Goal: Task Accomplishment & Management: Use online tool/utility

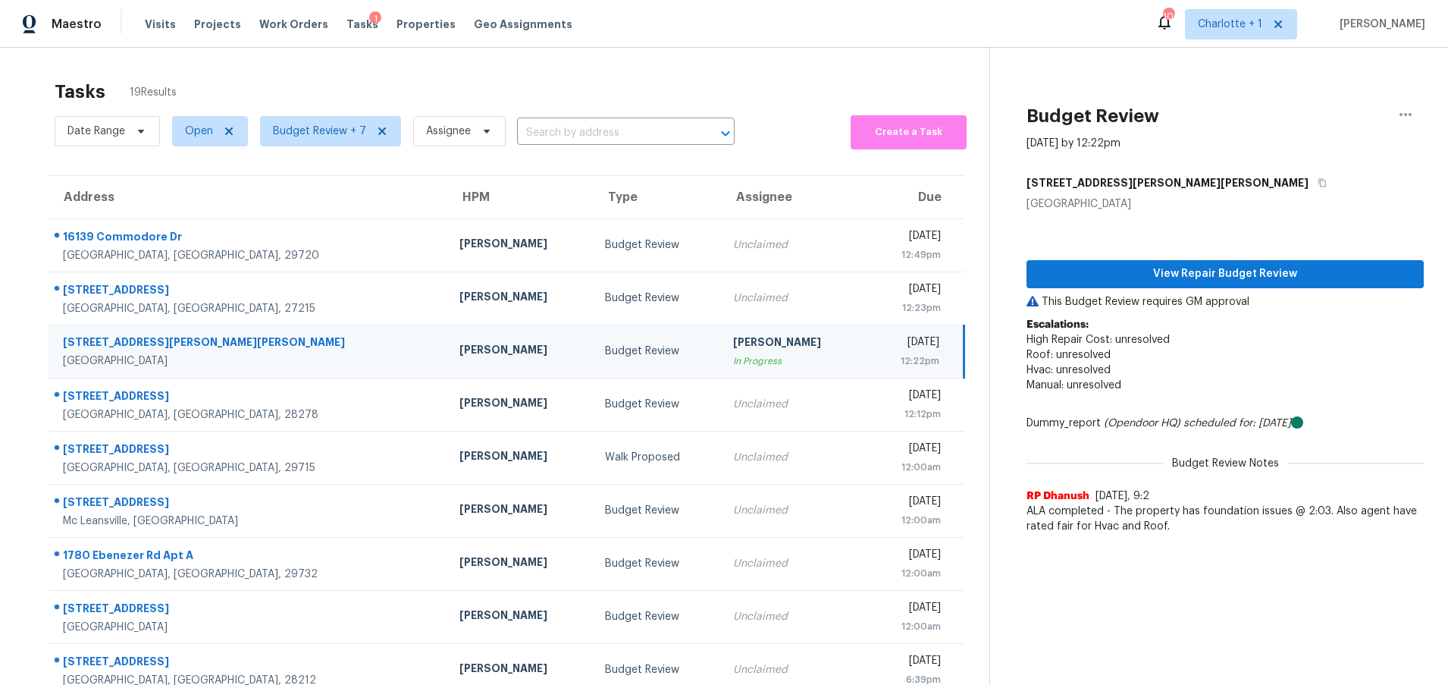
scroll to position [63, 0]
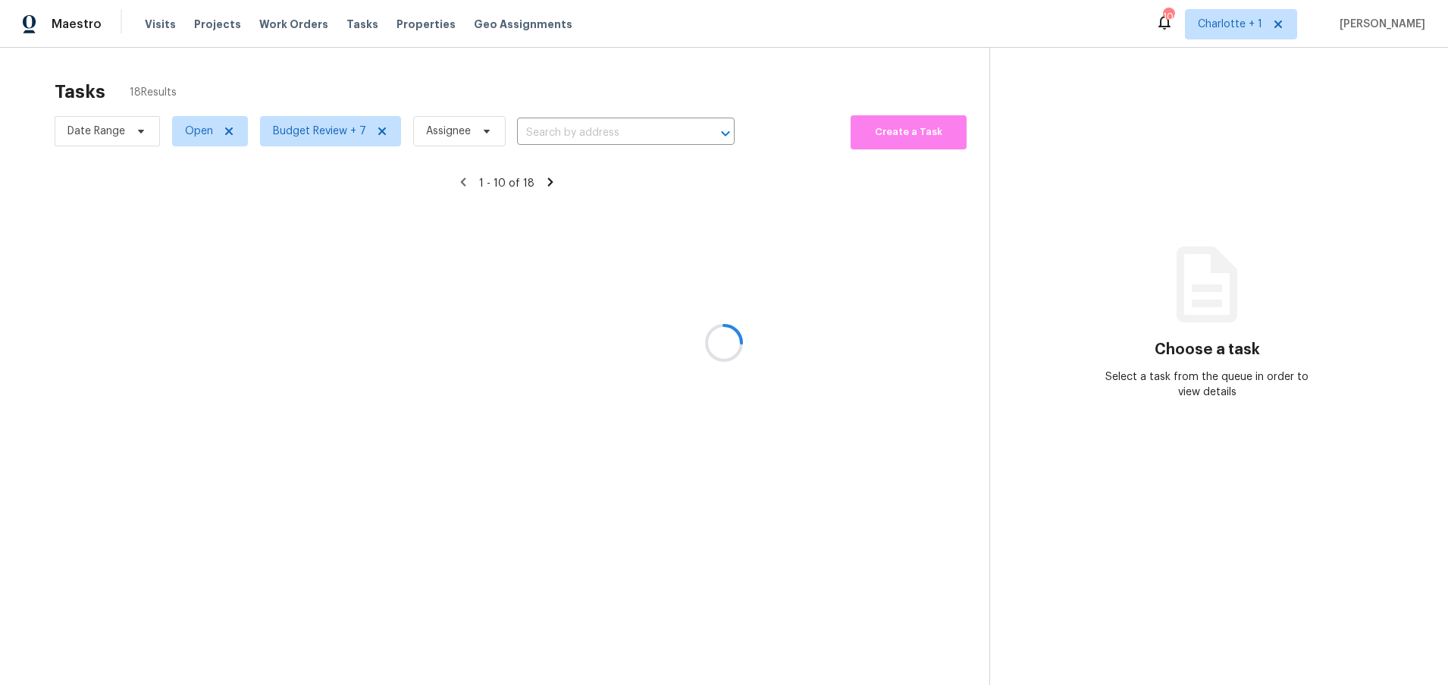
click at [195, 55] on div at bounding box center [724, 342] width 1448 height 685
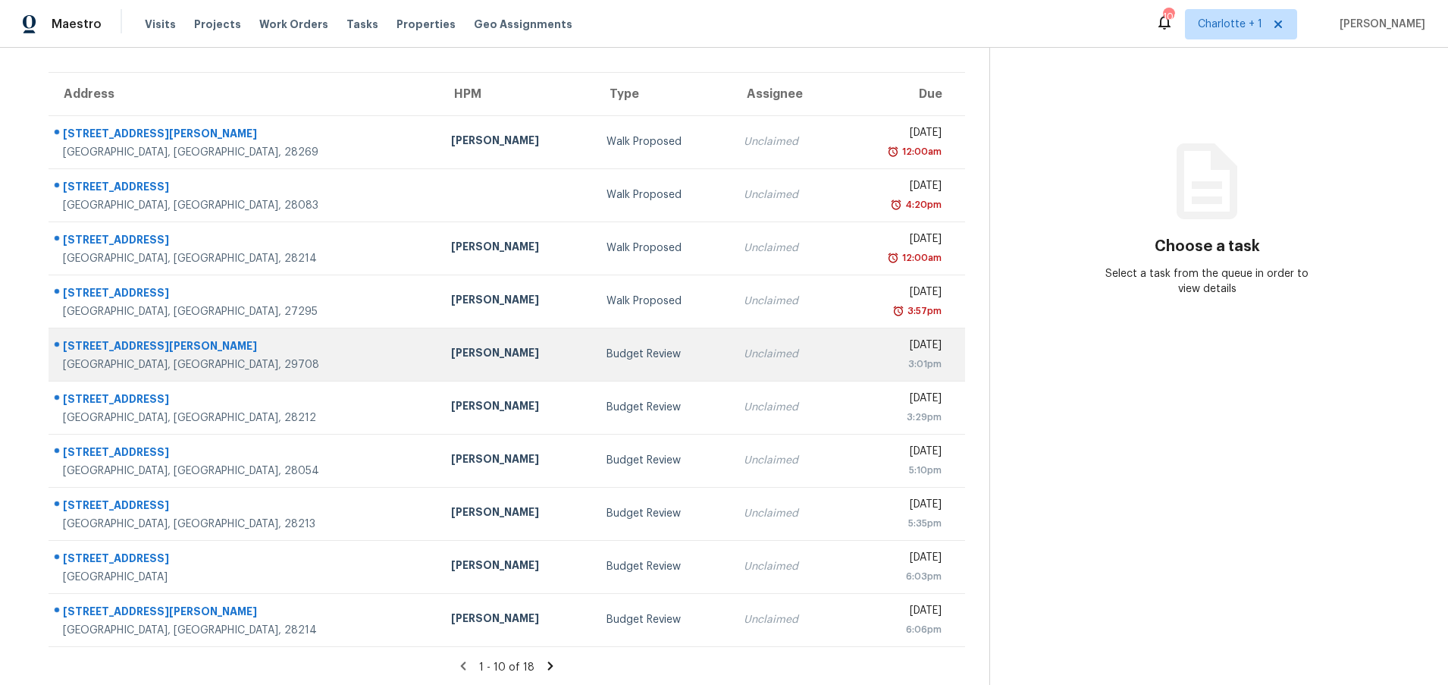
scroll to position [116, 0]
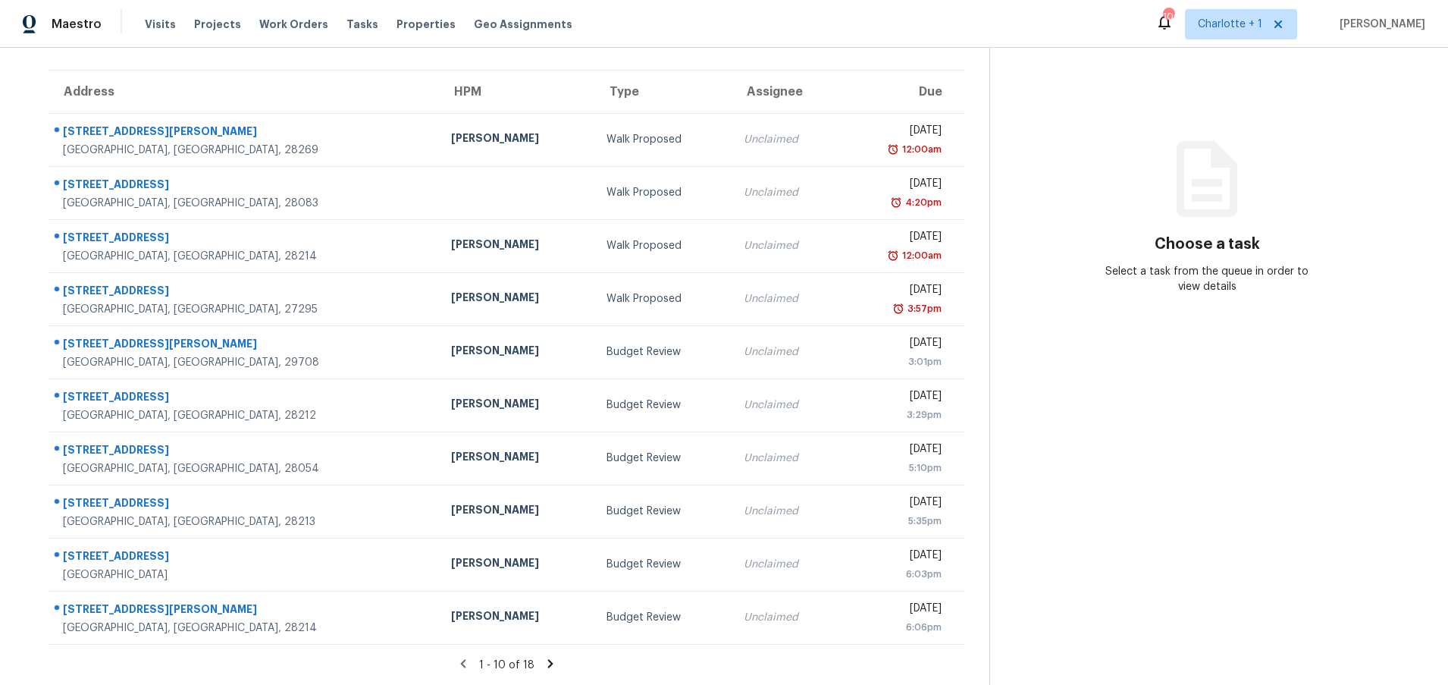
click at [548, 659] on icon at bounding box center [550, 663] width 5 height 8
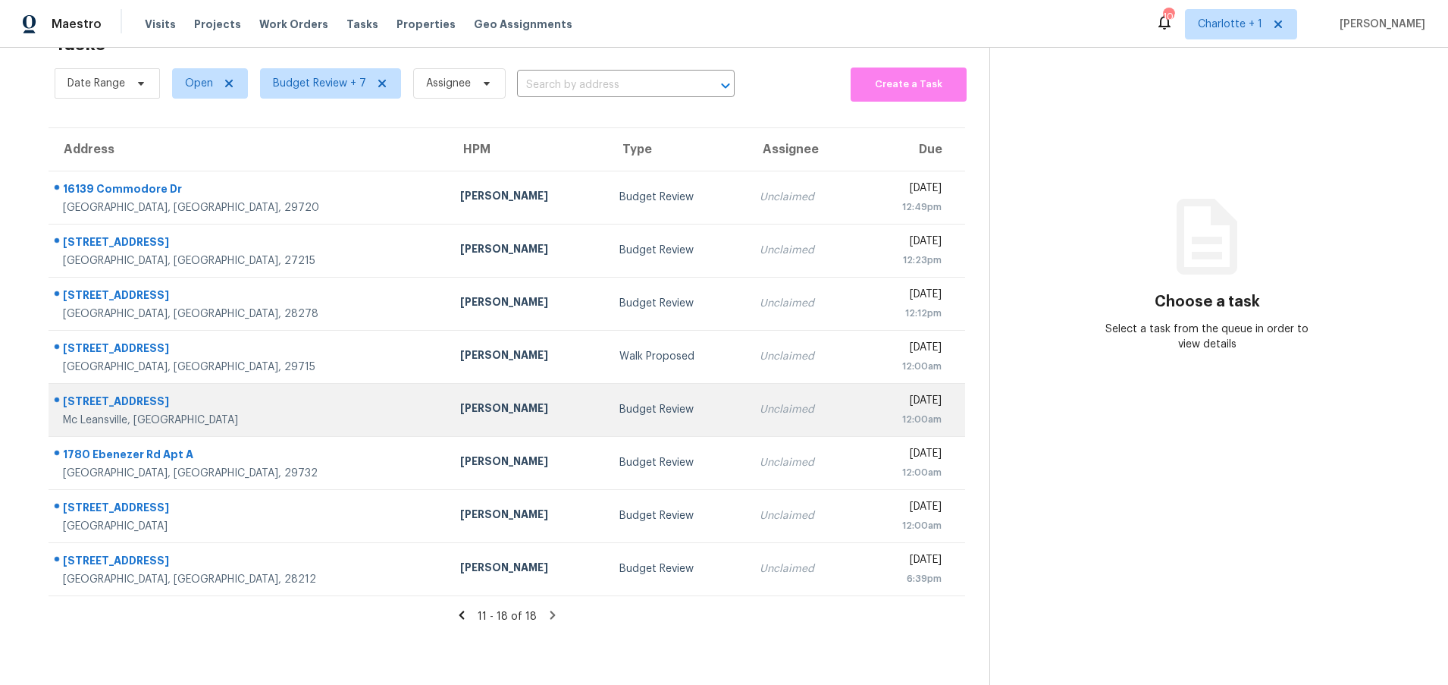
click at [238, 394] on div "1519 Bowmore Pl" at bounding box center [249, 403] width 373 height 19
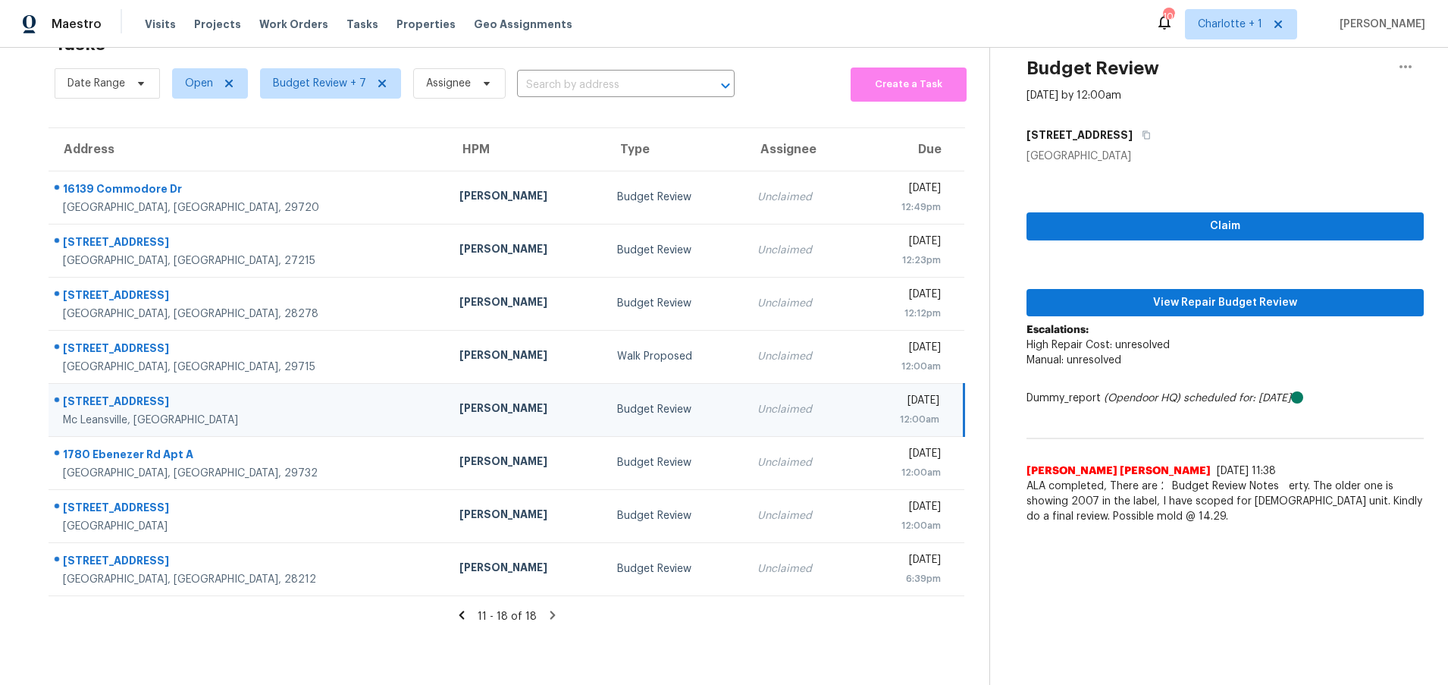
click at [460, 400] on div "[PERSON_NAME]" at bounding box center [527, 409] width 134 height 19
click at [1125, 293] on span "View Repair Budget Review" at bounding box center [1225, 302] width 373 height 19
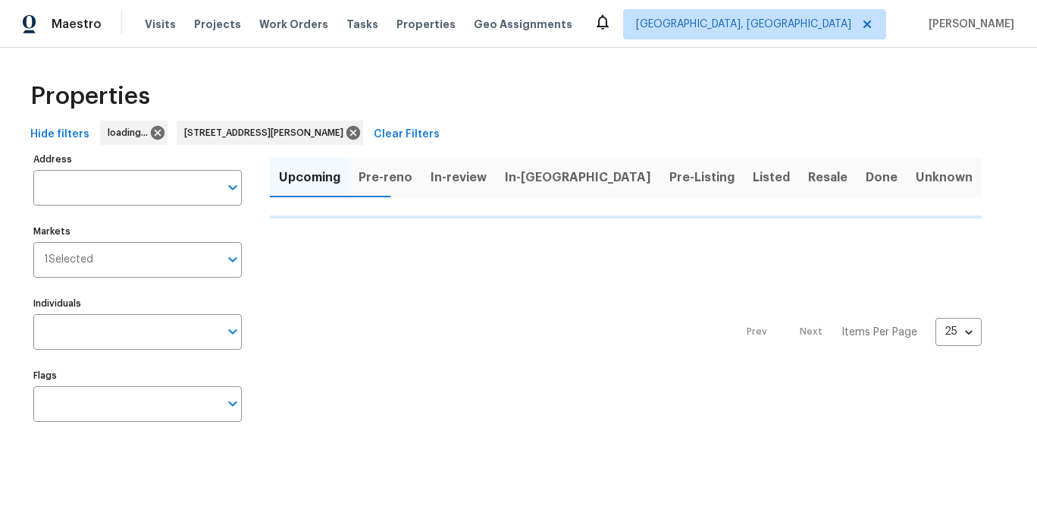
type input "4107 Summerglen Dr Greensboro NC 27406"
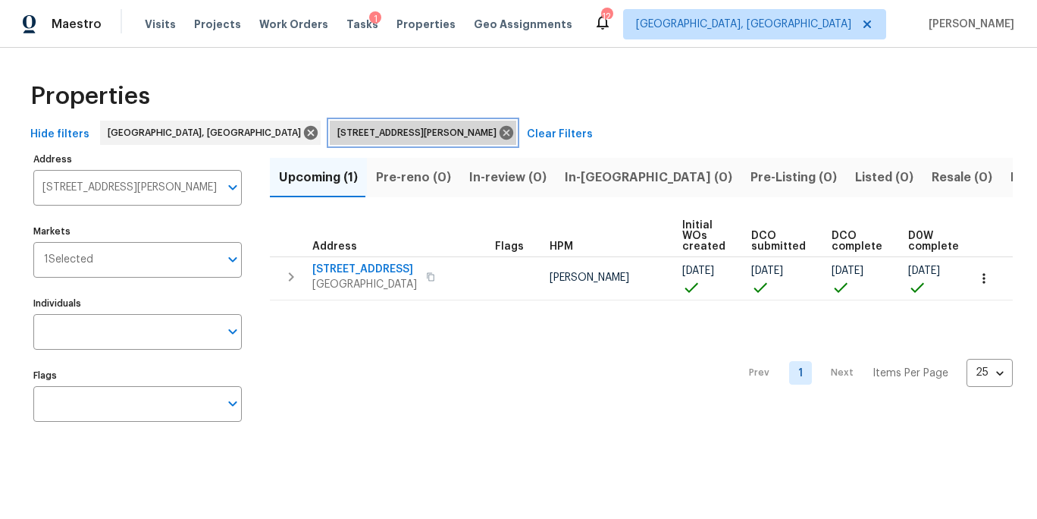
click at [377, 130] on span "4107 Summerglen Dr Greensboro NC 27406" at bounding box center [419, 132] width 165 height 15
click at [498, 130] on icon at bounding box center [506, 132] width 17 height 17
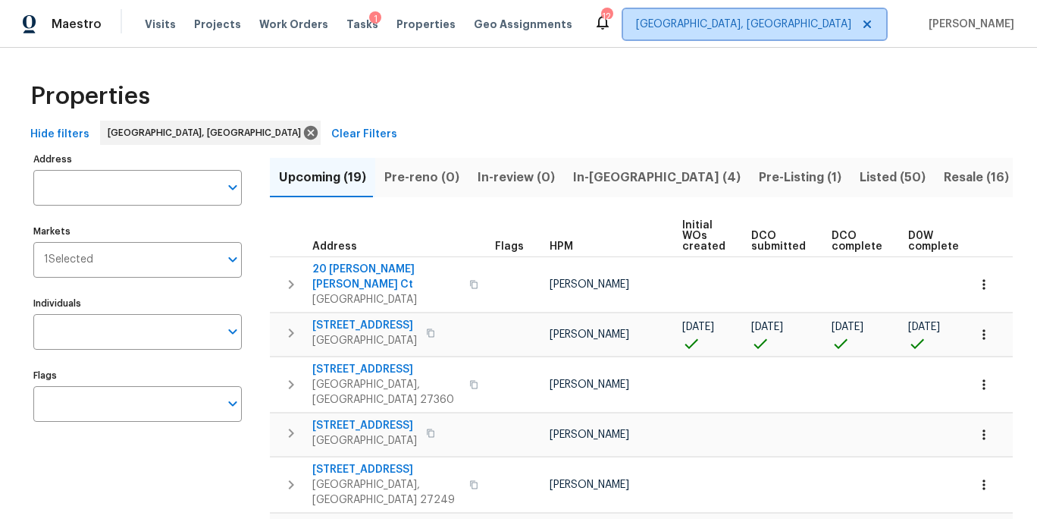
click at [827, 32] on span "[GEOGRAPHIC_DATA], [GEOGRAPHIC_DATA]" at bounding box center [754, 24] width 263 height 30
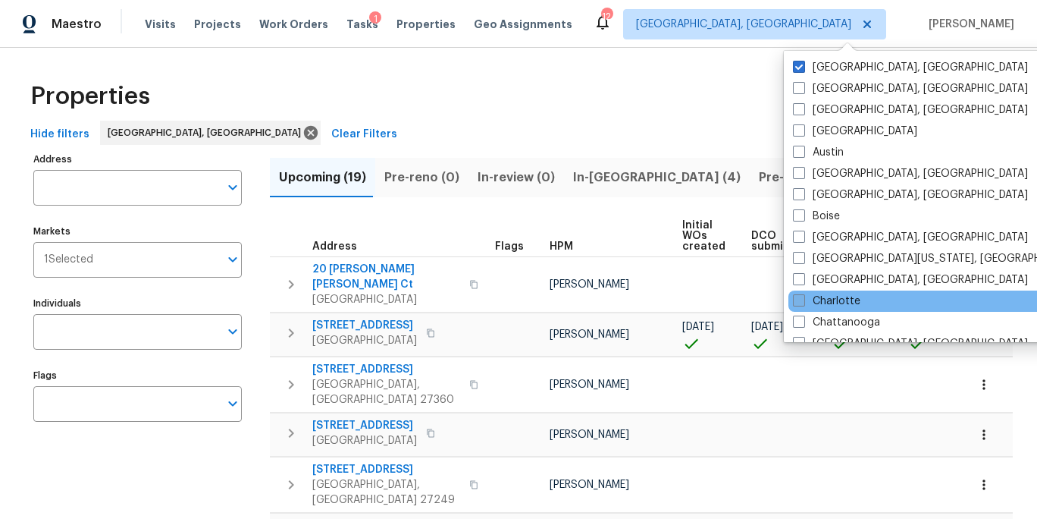
click at [830, 300] on label "Charlotte" at bounding box center [826, 300] width 67 height 15
click at [803, 300] on input "Charlotte" at bounding box center [798, 298] width 10 height 10
checkbox input "true"
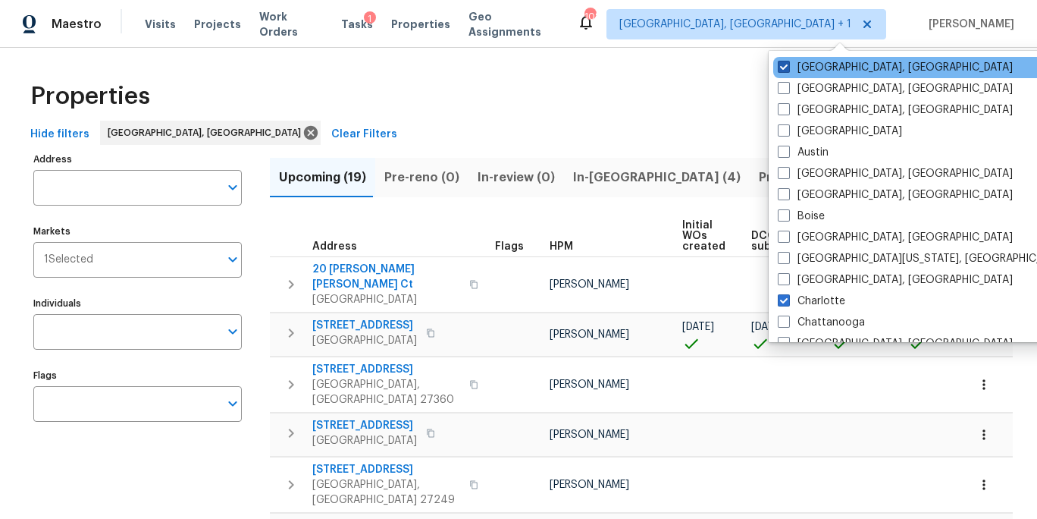
click at [815, 62] on label "[GEOGRAPHIC_DATA], [GEOGRAPHIC_DATA]" at bounding box center [895, 67] width 235 height 15
click at [788, 62] on input "[GEOGRAPHIC_DATA], [GEOGRAPHIC_DATA]" at bounding box center [783, 65] width 10 height 10
checkbox input "false"
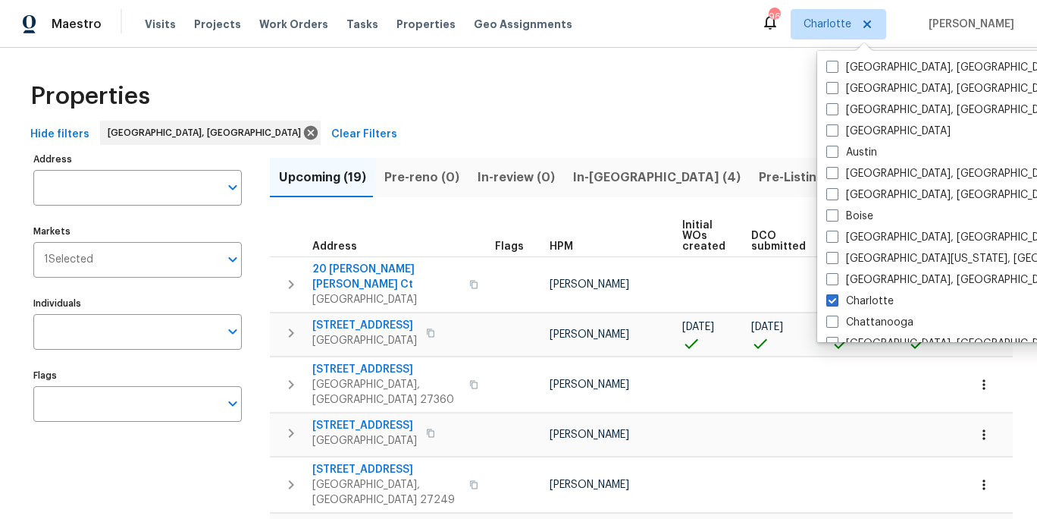
click at [503, 76] on div "Properties" at bounding box center [518, 96] width 989 height 49
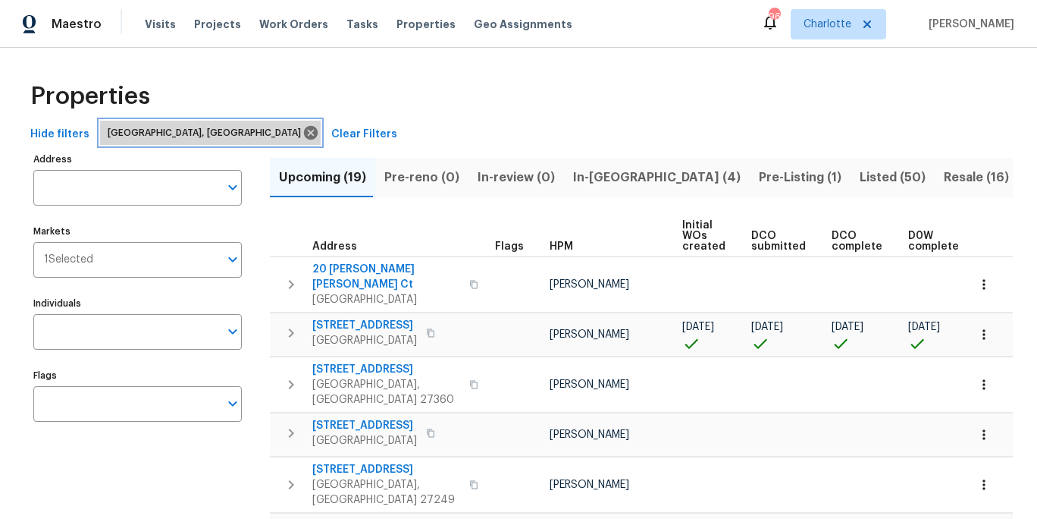
click at [145, 132] on span "[GEOGRAPHIC_DATA], [GEOGRAPHIC_DATA]" at bounding box center [207, 132] width 199 height 15
click at [304, 135] on icon at bounding box center [311, 133] width 14 height 14
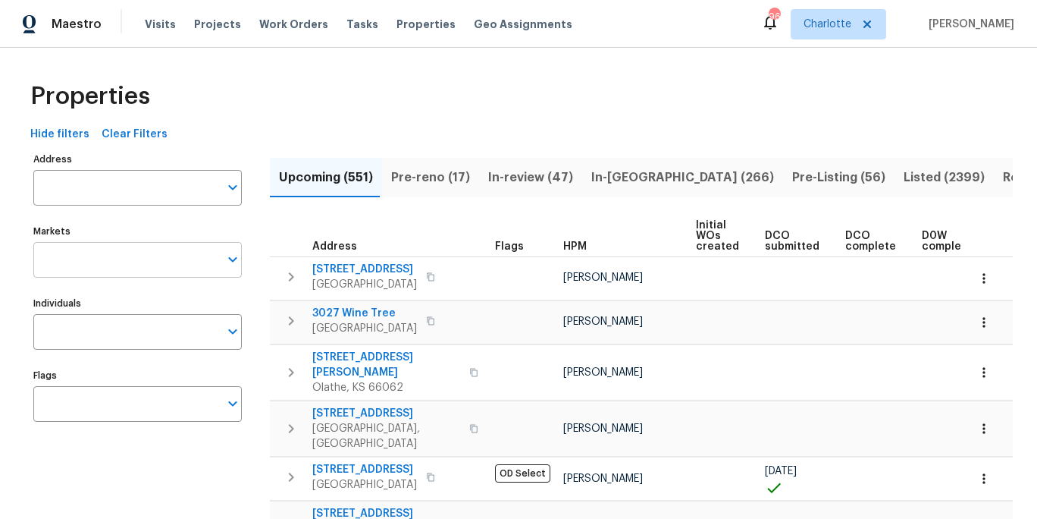
click at [95, 265] on input "Markets" at bounding box center [126, 260] width 186 height 36
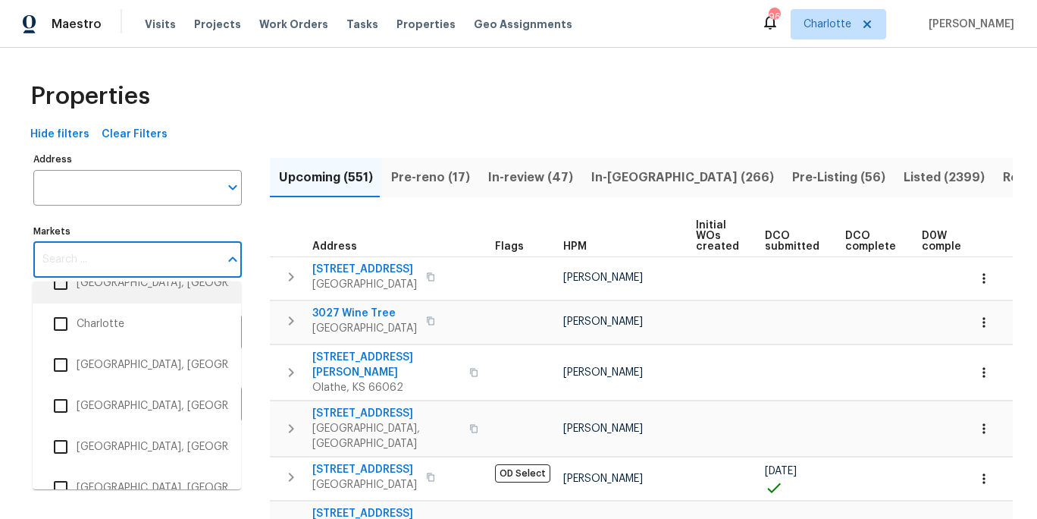
scroll to position [519, 0]
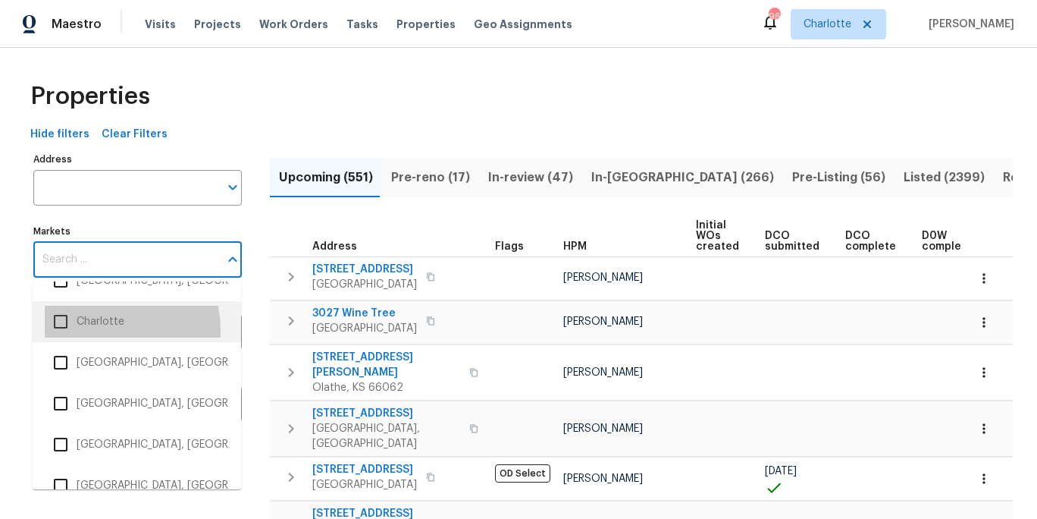
click at [93, 331] on li "Charlotte" at bounding box center [137, 322] width 184 height 32
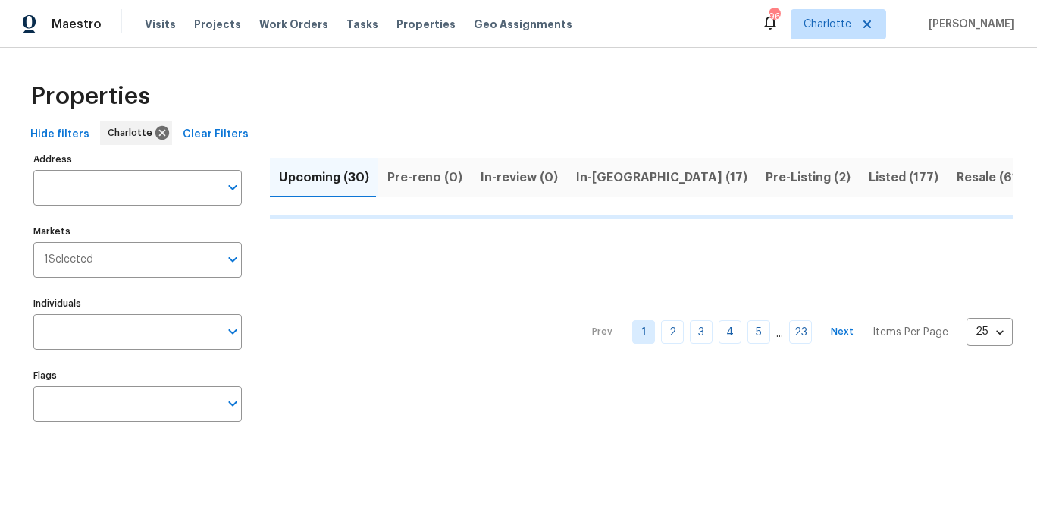
click at [442, 96] on div "Properties" at bounding box center [518, 96] width 989 height 49
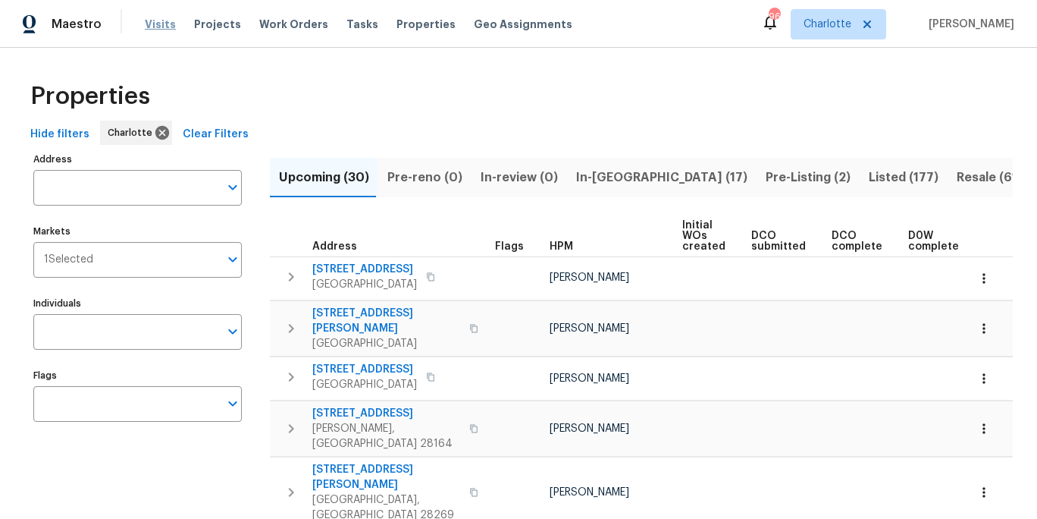
click at [146, 20] on span "Visits" at bounding box center [160, 24] width 31 height 15
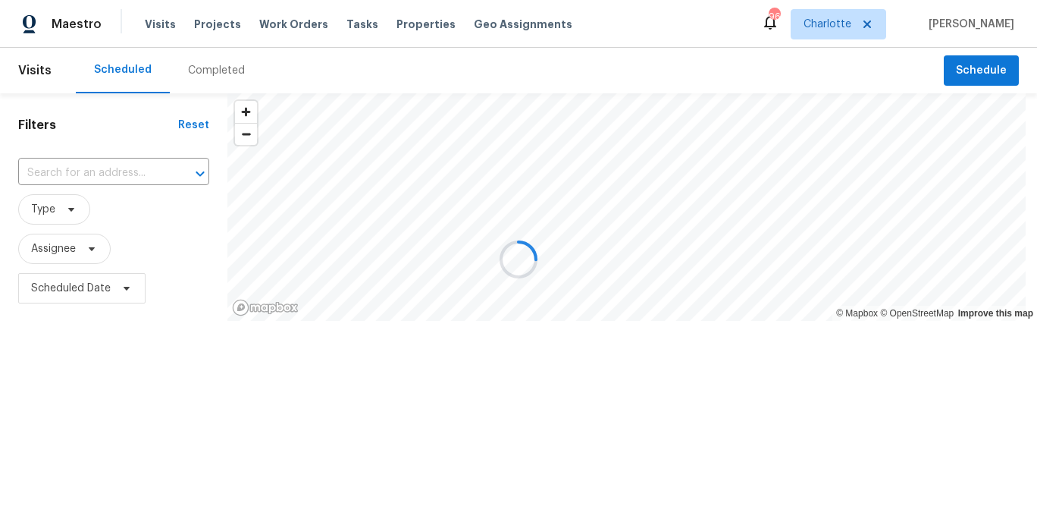
click at [77, 176] on div at bounding box center [518, 259] width 1037 height 519
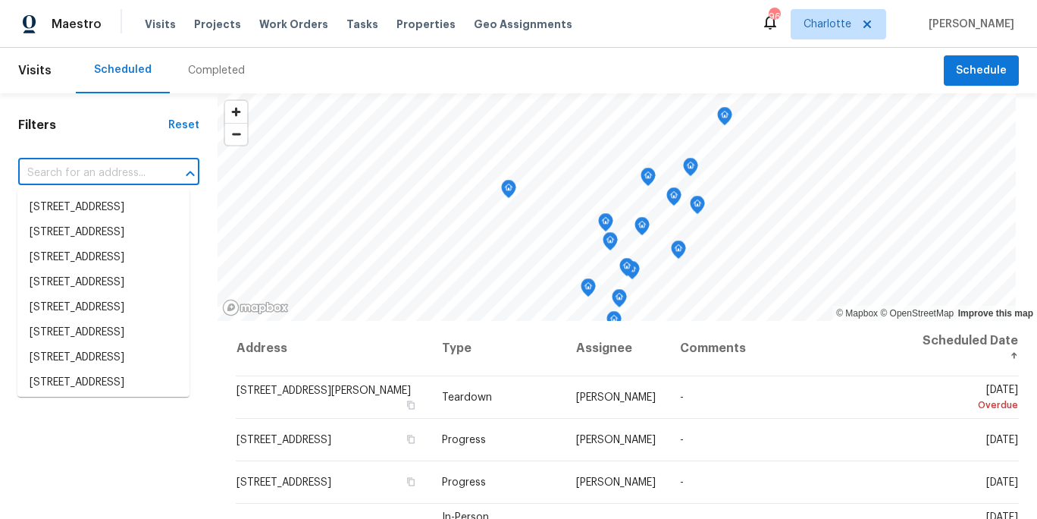
click at [77, 166] on input "text" at bounding box center [87, 174] width 139 height 24
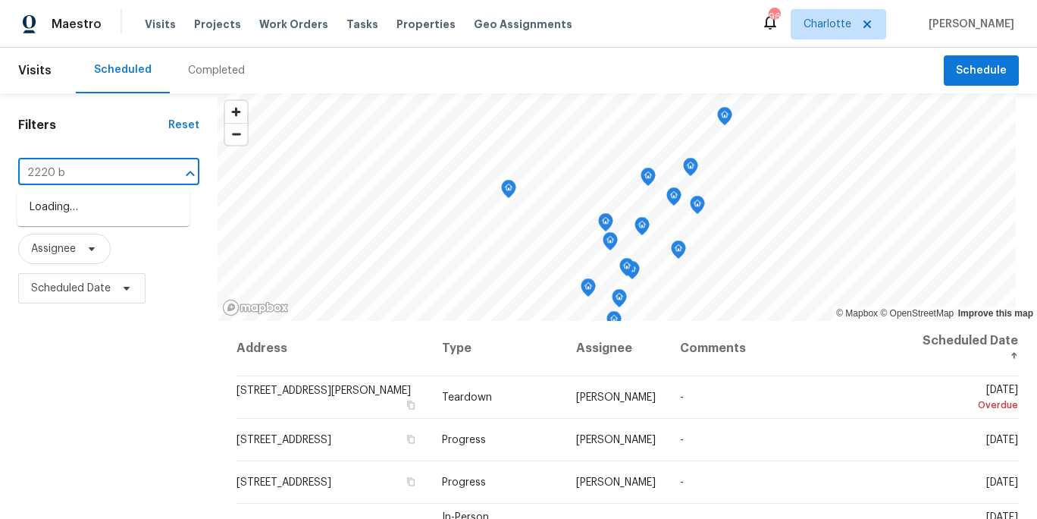
type input "2220 br"
click at [49, 217] on li "2220 Brandybuck Ln, Charlotte, NC 28269" at bounding box center [103, 207] width 172 height 25
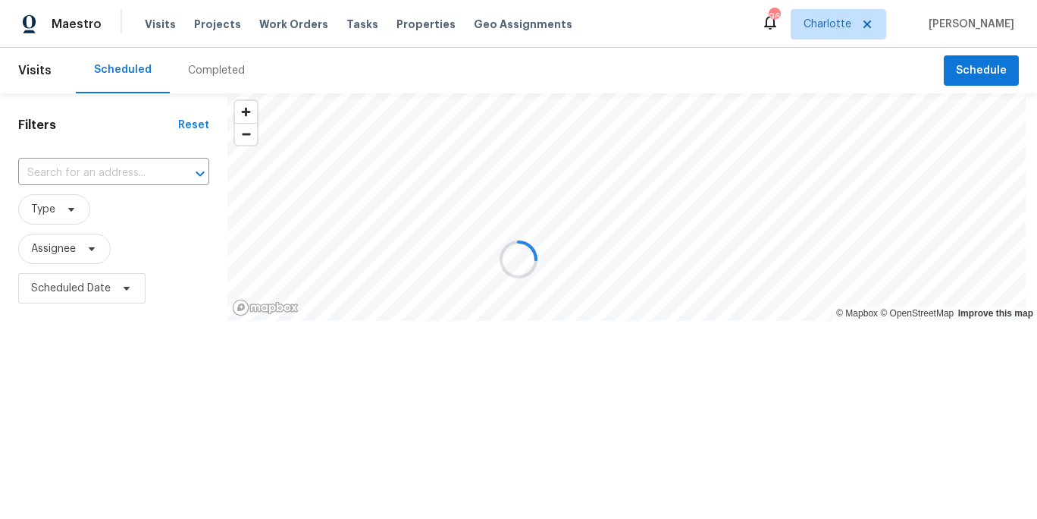
type input "2220 Brandybuck Ln, Charlotte, NC 28269"
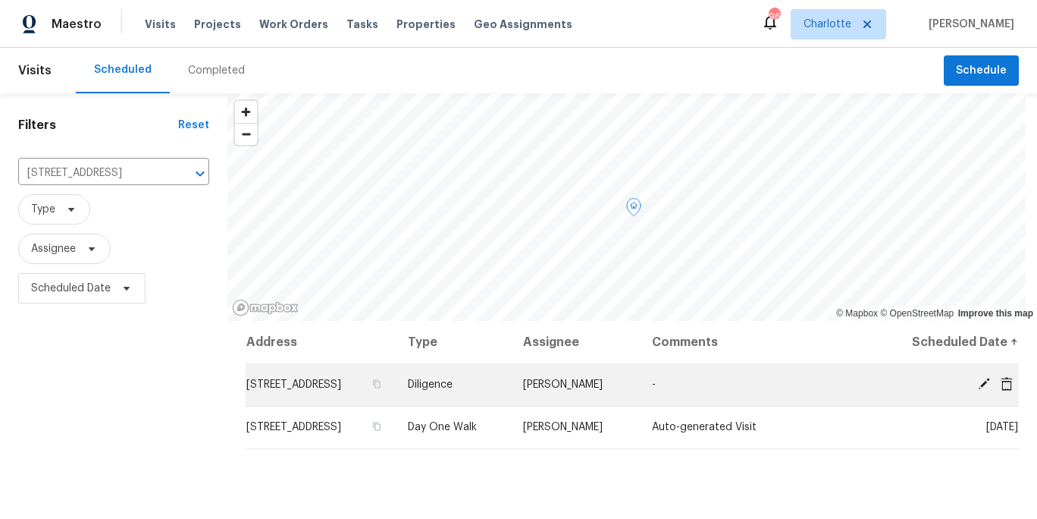
click at [977, 386] on icon at bounding box center [984, 384] width 14 height 14
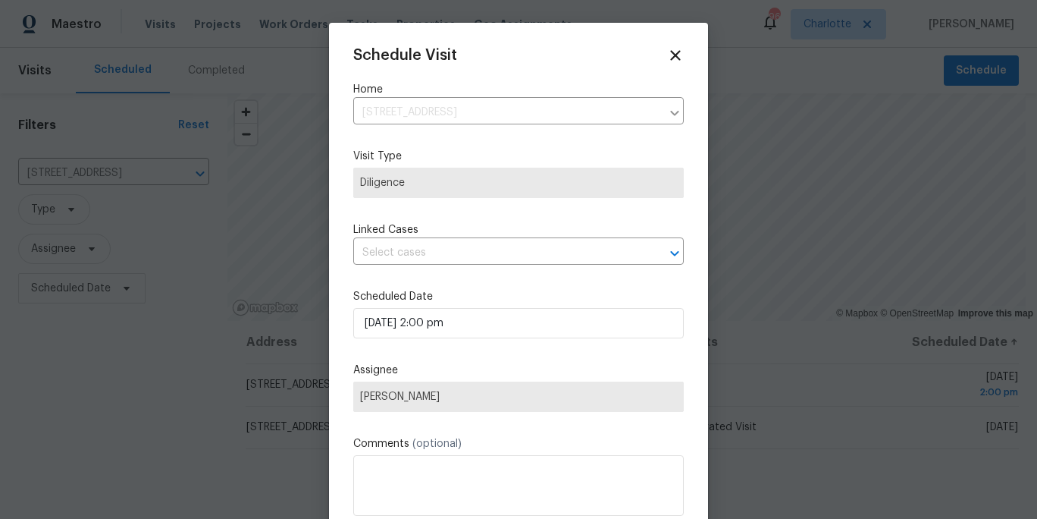
drag, startPoint x: 464, startPoint y: 409, endPoint x: 432, endPoint y: 460, distance: 60.0
click at [464, 409] on span "Chip Hunter" at bounding box center [518, 396] width 331 height 30
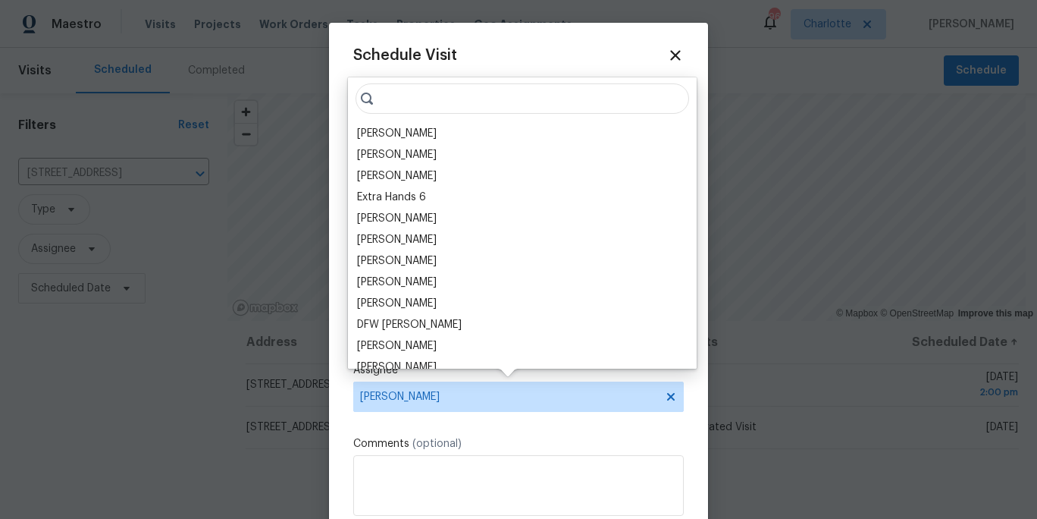
scroll to position [27, 0]
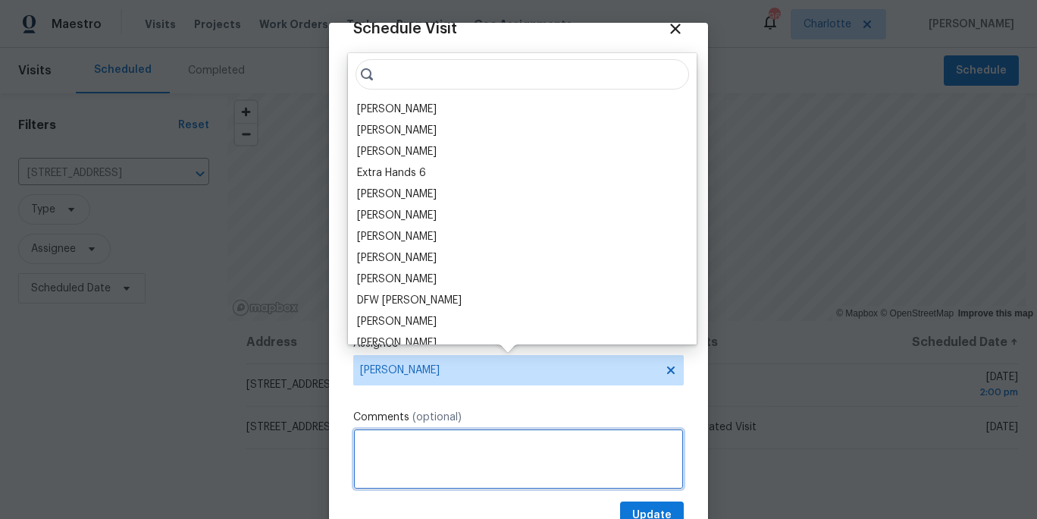
click at [428, 451] on textarea at bounding box center [518, 458] width 331 height 61
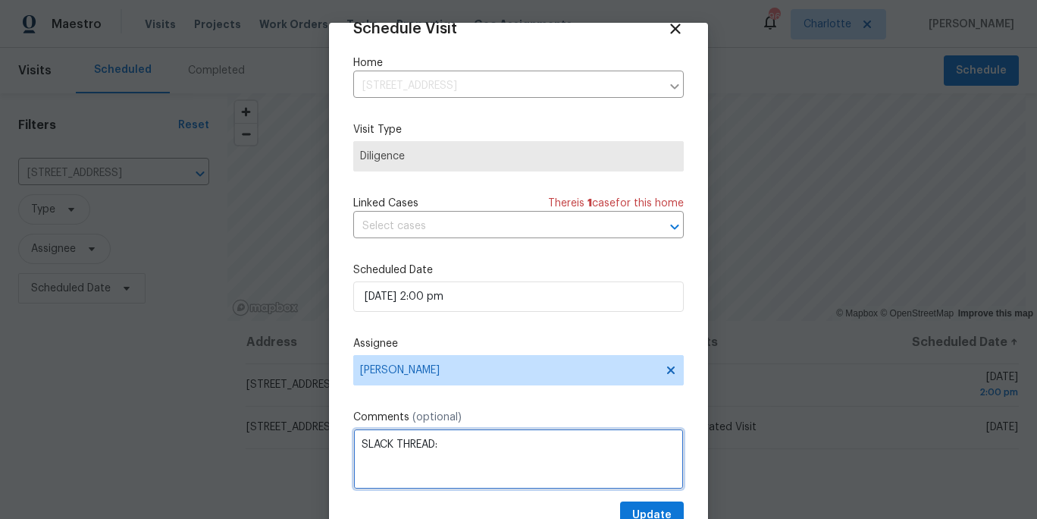
paste textarea "https://opendoor.slack.com/archives/C9NLZLUQ0/p1755112899701429"
type textarea "SLACK THREAD: https://opendoor.slack.com/archives/C9NLZLUQ0/p1755112899701429"
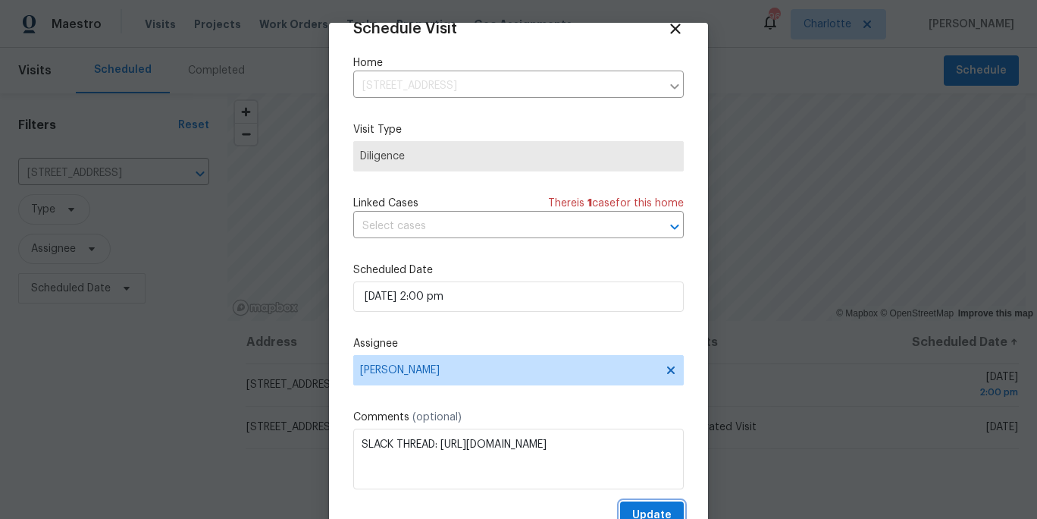
click at [632, 510] on span "Update" at bounding box center [651, 515] width 39 height 19
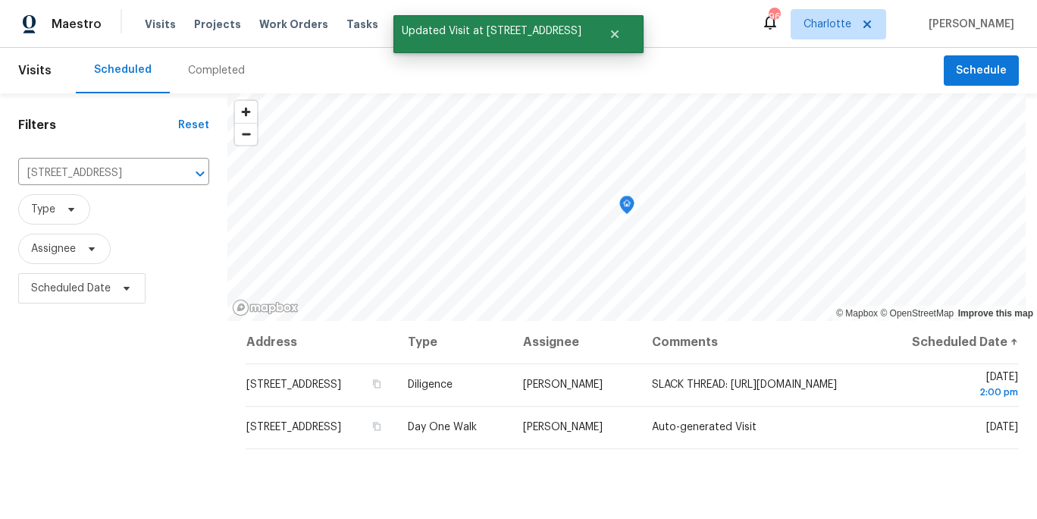
click at [106, 387] on div "Filters Reset 2220 Brandybuck Ln, Charlotte, NC 28269 ​ Type Assignee Scheduled…" at bounding box center [113, 414] width 227 height 642
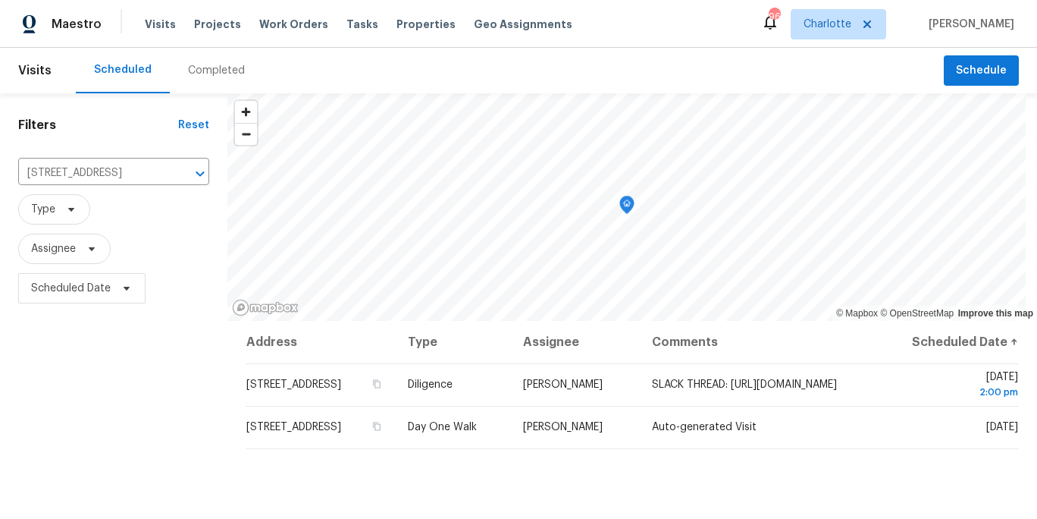
drag, startPoint x: 30, startPoint y: 362, endPoint x: 35, endPoint y: 350, distance: 13.0
click at [30, 362] on div "Filters Reset 2220 Brandybuck Ln, Charlotte, NC 28269 ​ Type Assignee Scheduled…" at bounding box center [113, 414] width 227 height 642
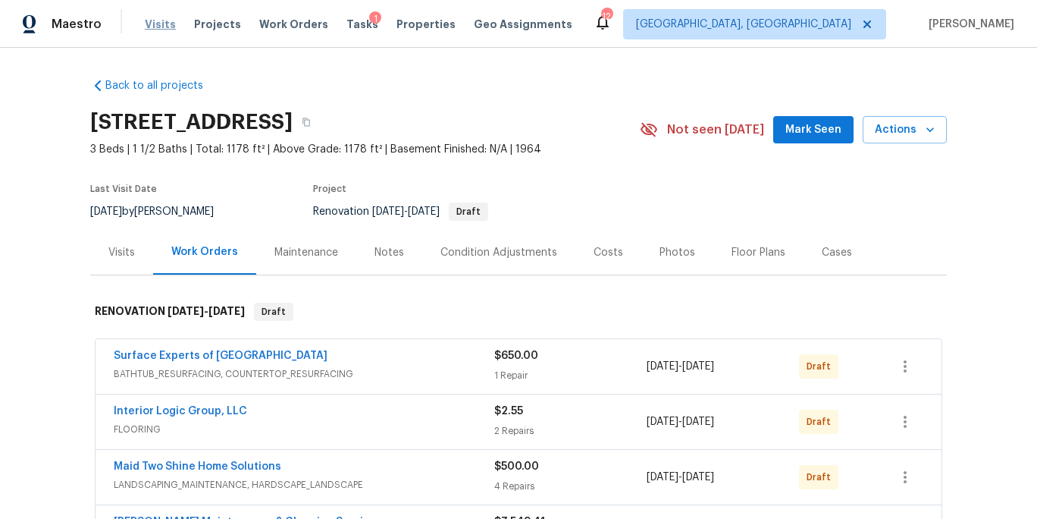
click at [152, 24] on span "Visits" at bounding box center [160, 24] width 31 height 15
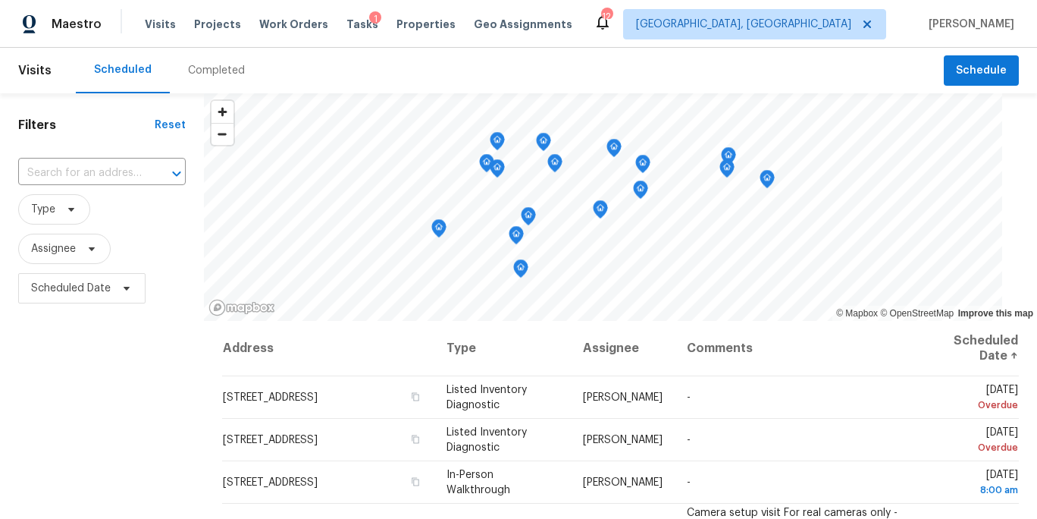
click at [204, 78] on div "Completed" at bounding box center [216, 70] width 93 height 45
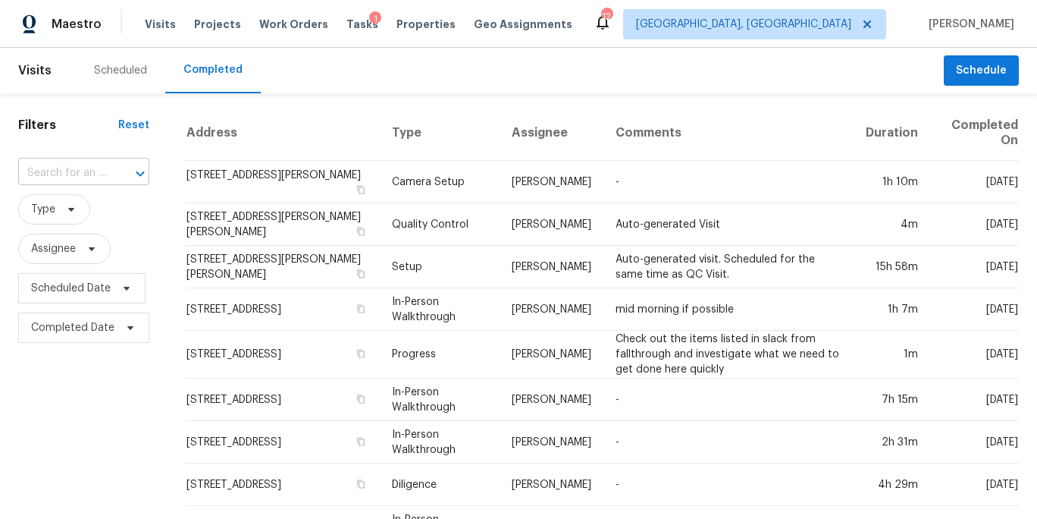
click at [113, 165] on div at bounding box center [129, 173] width 39 height 21
type input "2220 brandybu"
click at [58, 55] on header "Visits Scheduled Completed Schedule" at bounding box center [518, 70] width 1037 height 45
click at [161, 73] on div "Scheduled" at bounding box center [120, 70] width 89 height 45
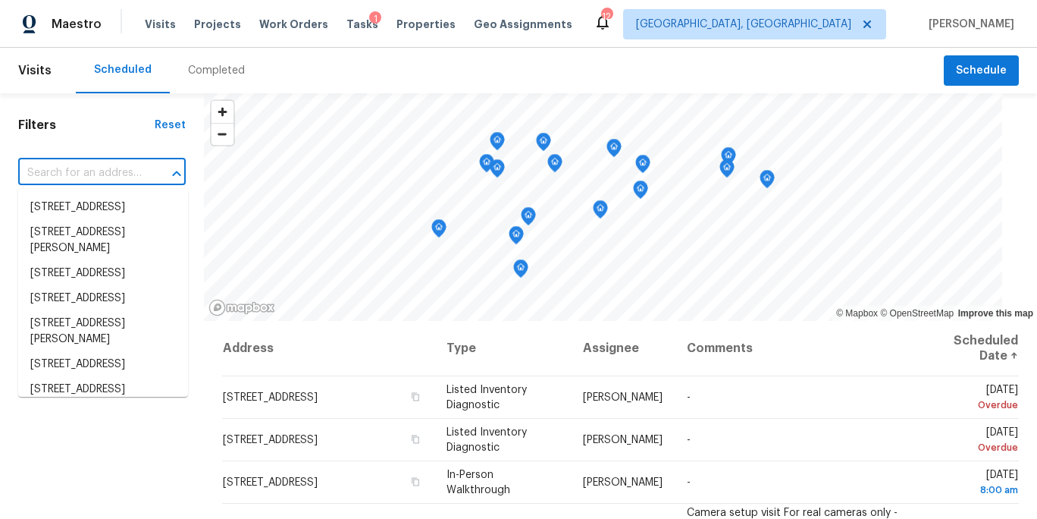
click at [89, 169] on input "text" at bounding box center [80, 174] width 125 height 24
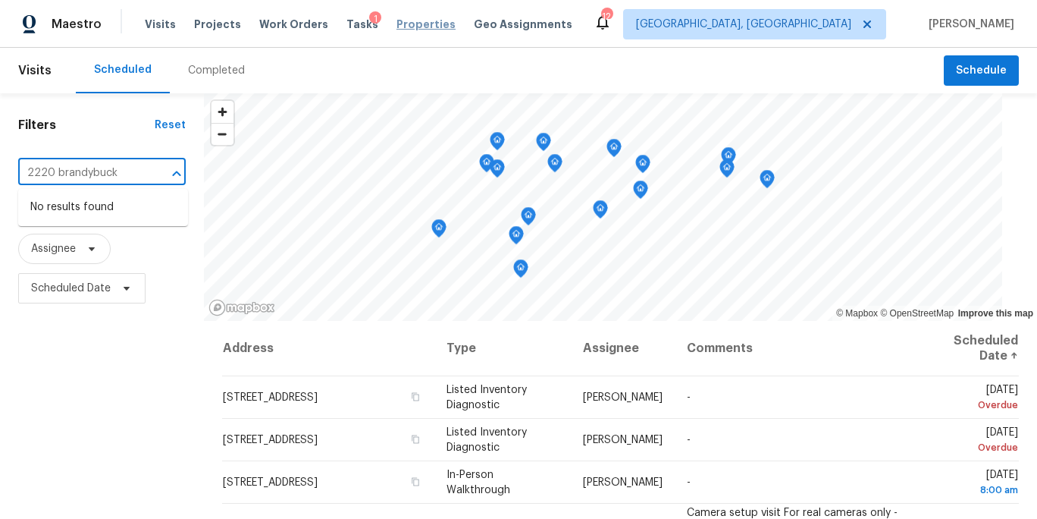
type input "2220 brandybuck"
